Goal: Task Accomplishment & Management: Manage account settings

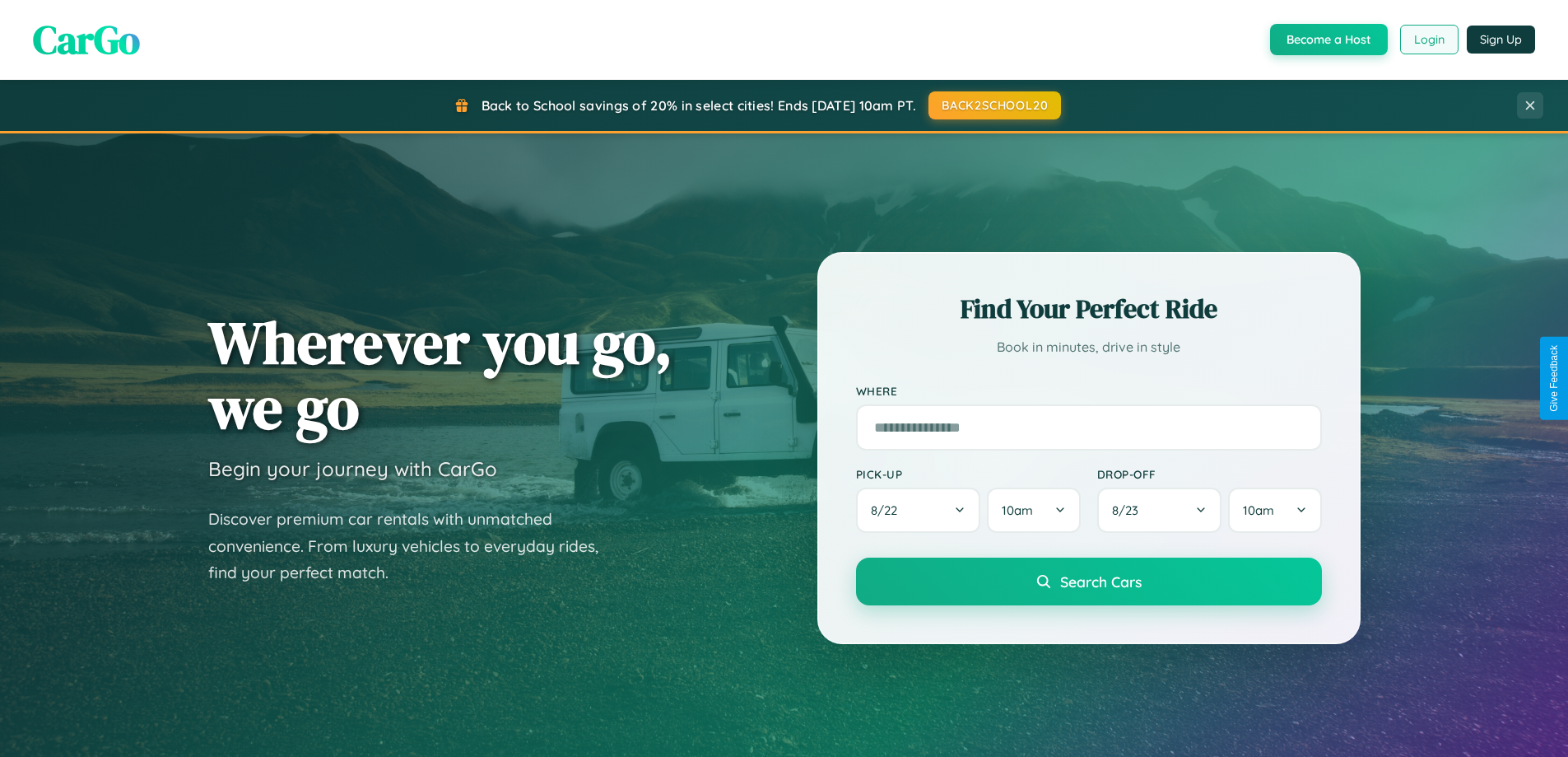
click at [1429, 40] on button "Login" at bounding box center [1429, 39] width 58 height 30
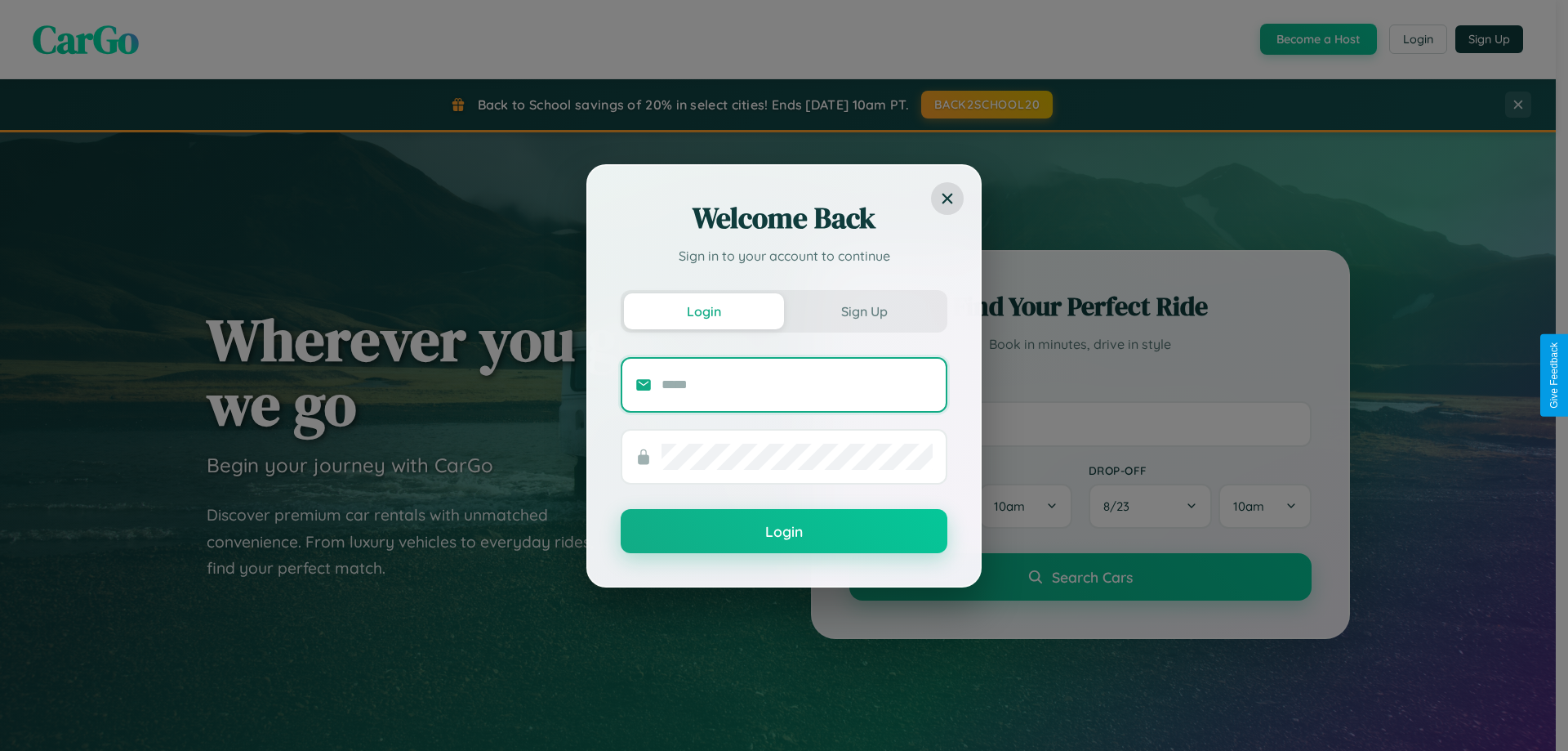
click at [797, 384] on input "text" at bounding box center [797, 384] width 271 height 26
type input "**********"
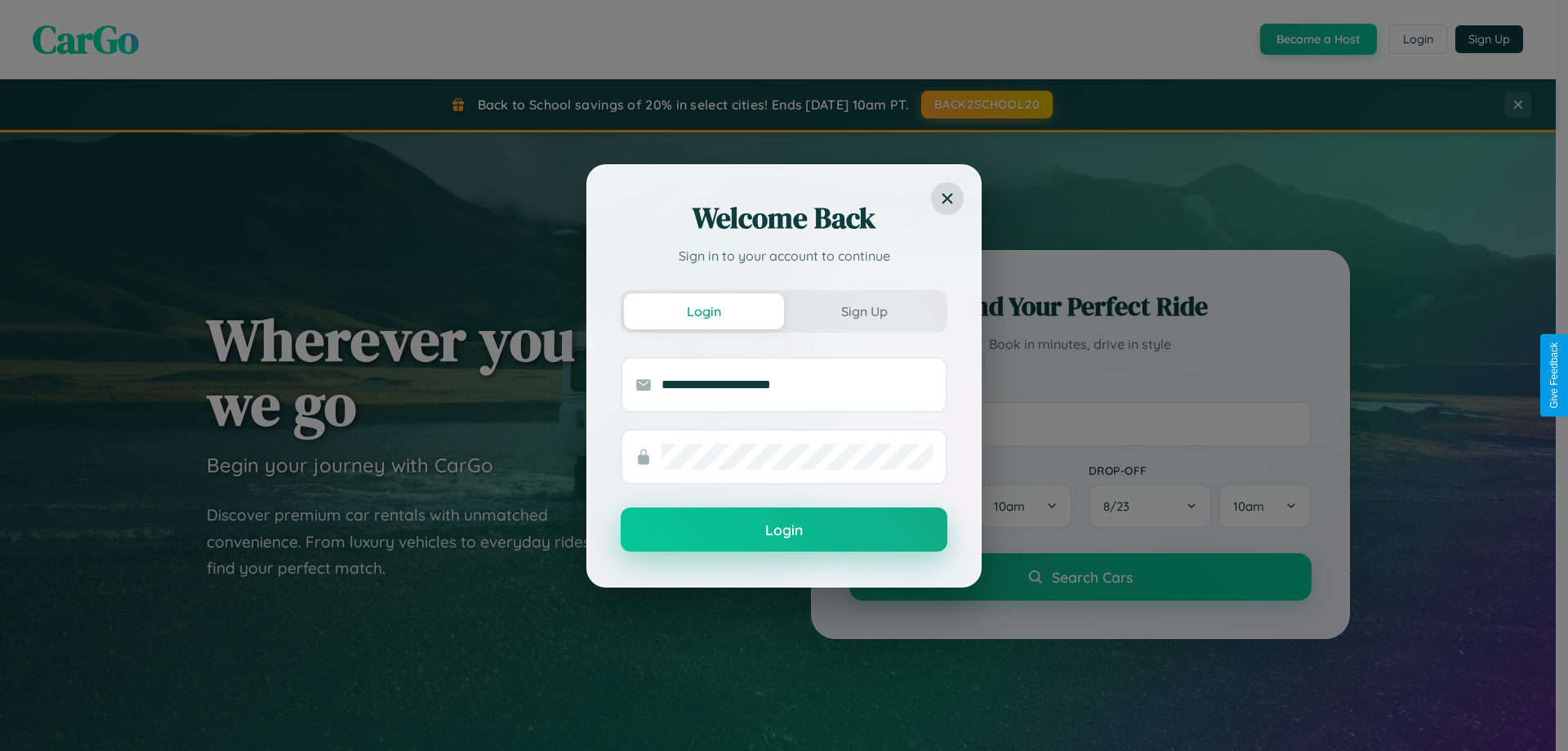
click at [784, 531] on button "Login" at bounding box center [784, 529] width 326 height 44
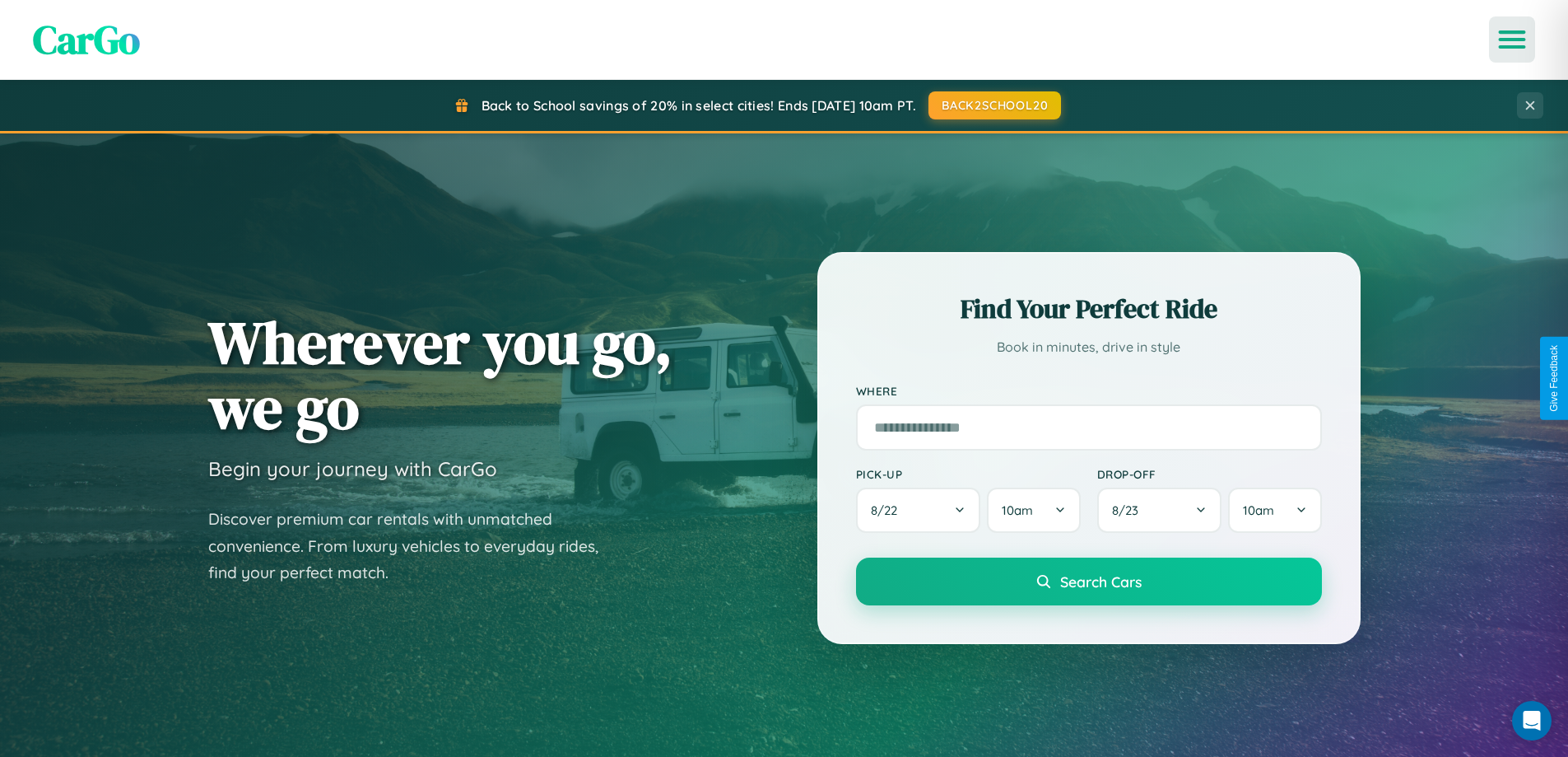
click at [1512, 40] on icon "Open menu" at bounding box center [1512, 40] width 24 height 14
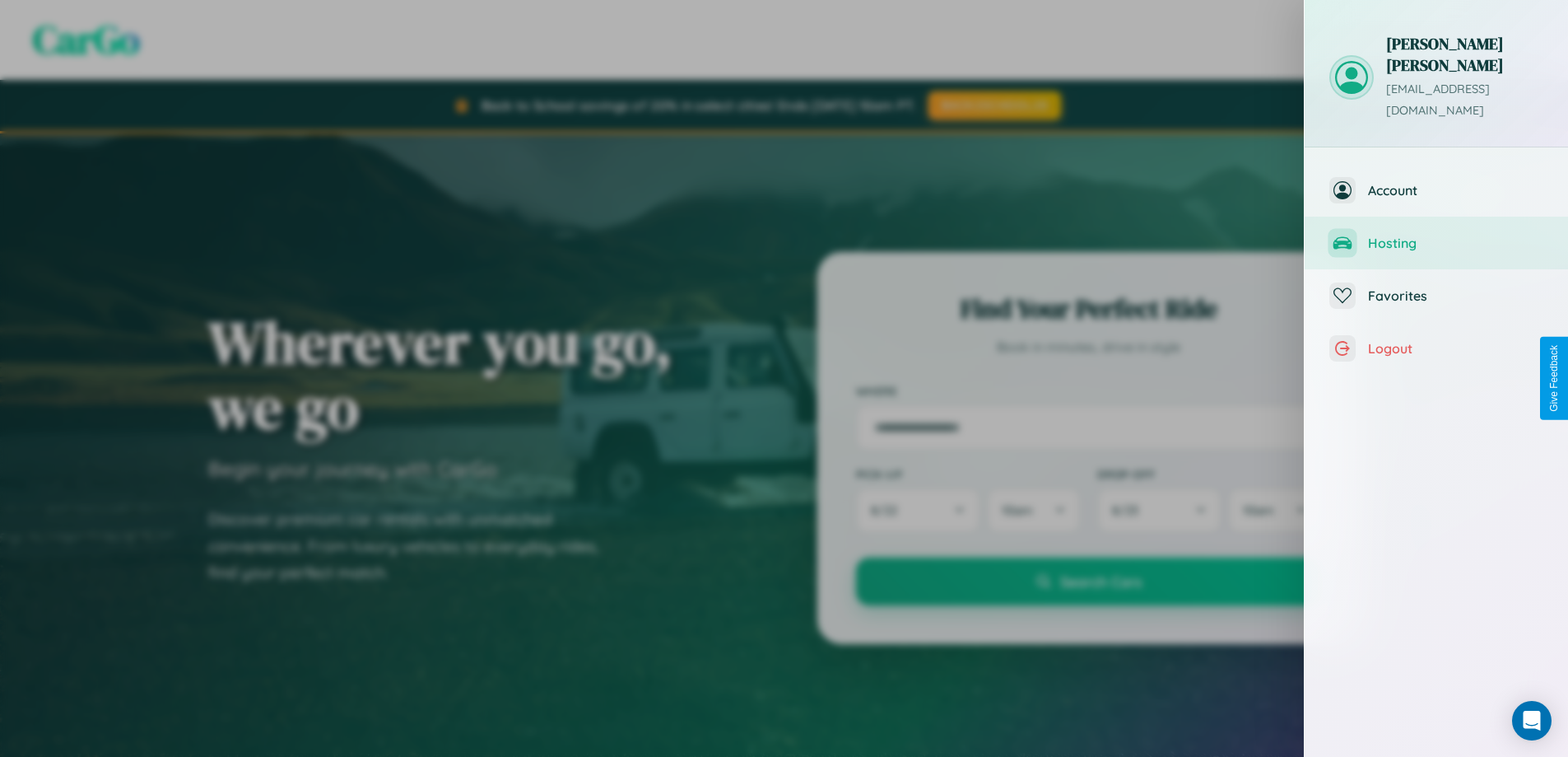
click at [1437, 235] on span "Hosting" at bounding box center [1456, 243] width 175 height 16
